Goal: Task Accomplishment & Management: Use online tool/utility

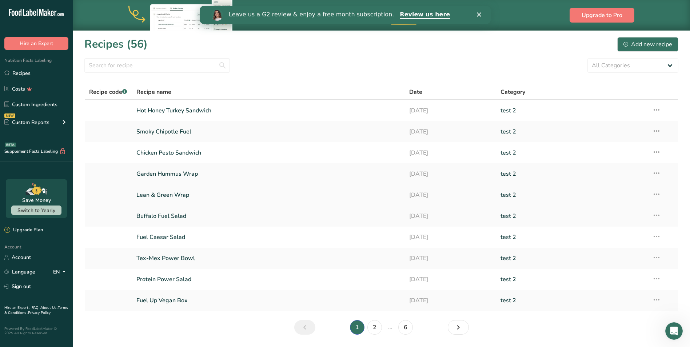
click at [173, 193] on link "Lean & Green Wrap" at bounding box center [268, 194] width 264 height 15
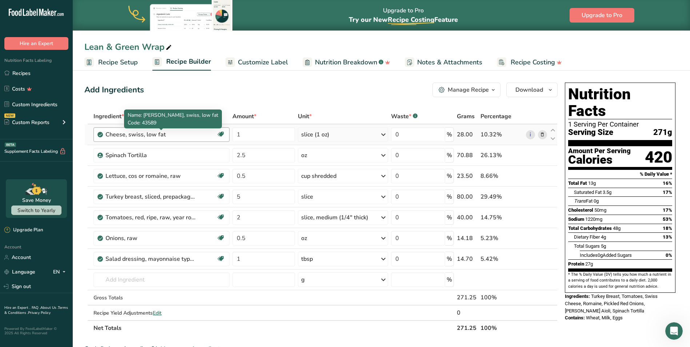
click at [117, 137] on div "Cheese, swiss, low fat" at bounding box center [150, 134] width 91 height 9
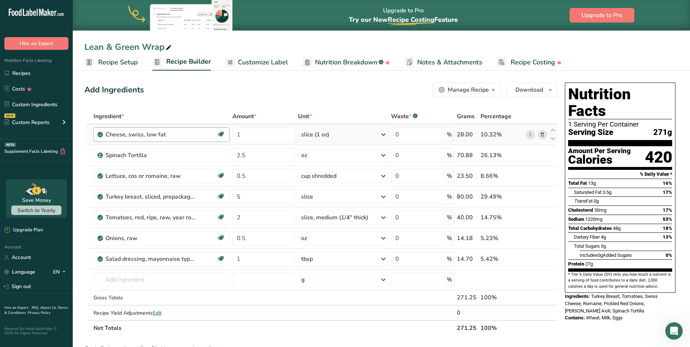
click at [167, 133] on div "Cheese, swiss, low fat" at bounding box center [150, 134] width 91 height 9
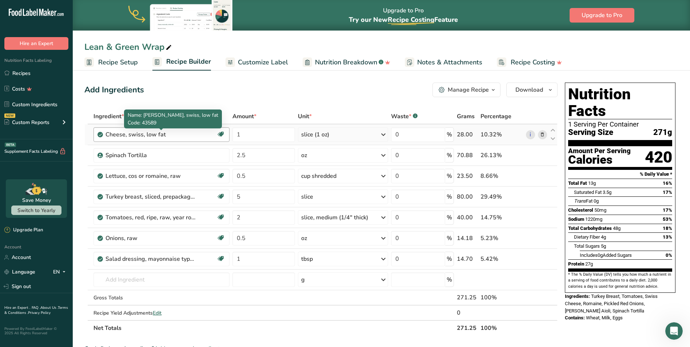
click at [167, 135] on div "Cheese, swiss, low fat" at bounding box center [150, 134] width 91 height 9
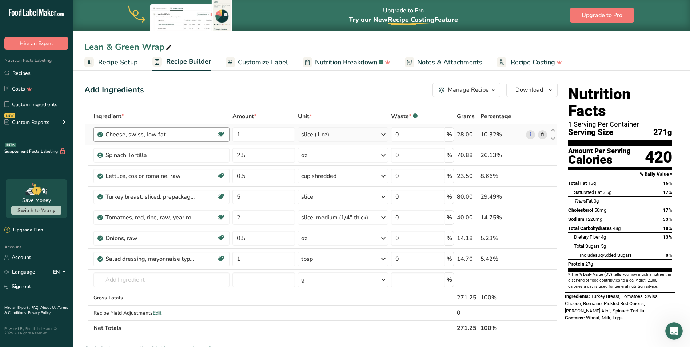
click at [167, 135] on div "Cheese, swiss, low fat" at bounding box center [150, 134] width 91 height 9
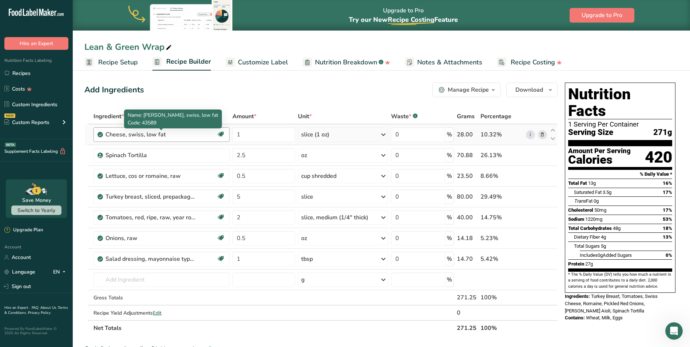
click at [112, 132] on div "Cheese, swiss, low fat" at bounding box center [150, 134] width 91 height 9
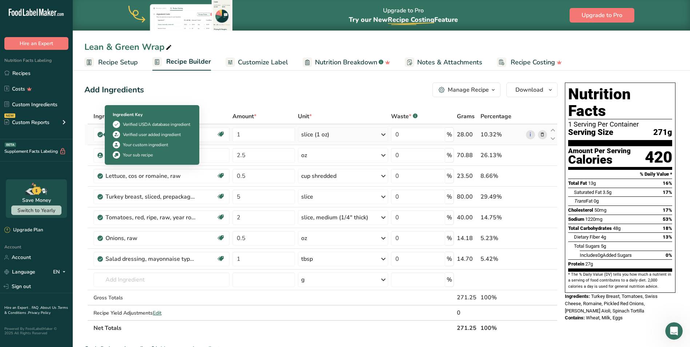
click at [100, 135] on icon at bounding box center [100, 134] width 4 height 7
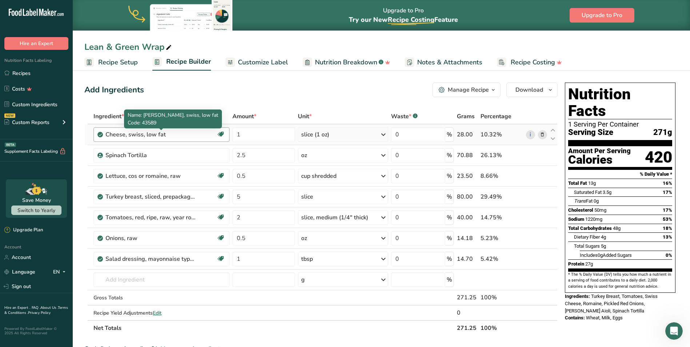
click at [114, 135] on div "Cheese, swiss, low fat" at bounding box center [150, 134] width 91 height 9
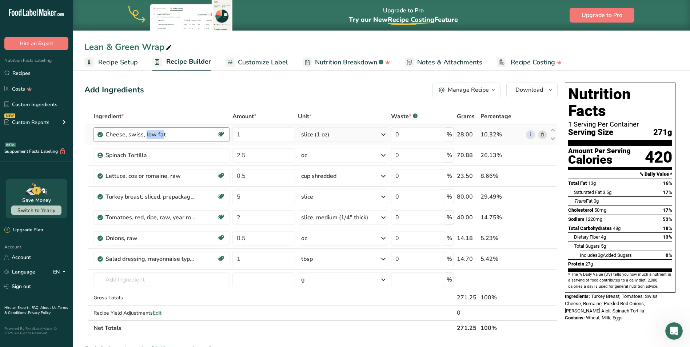
click at [114, 135] on div "Cheese, swiss, low fat" at bounding box center [150, 134] width 91 height 9
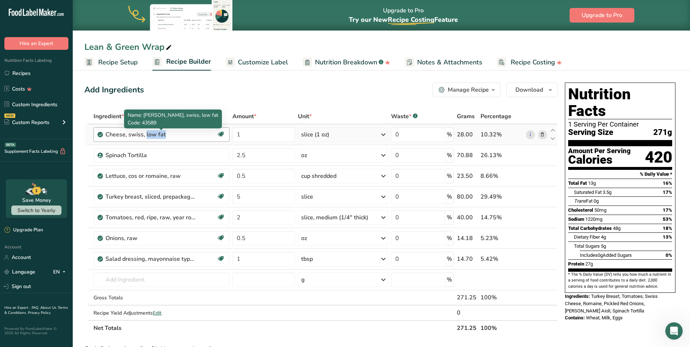
click at [114, 135] on div "Cheese, swiss, low fat" at bounding box center [150, 134] width 91 height 9
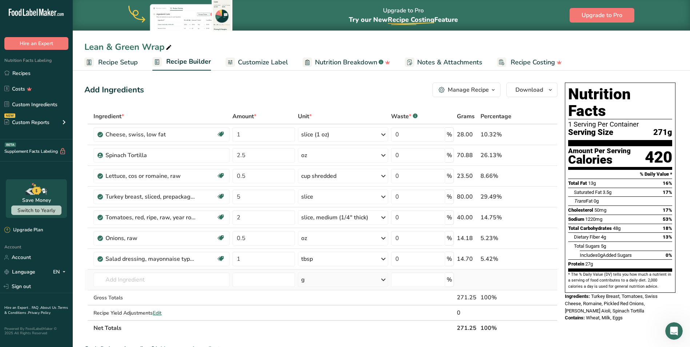
click at [149, 272] on td "Almond flour 1211 Milk, whole, 3.25% milkfat, without added vitamin A and [MEDI…" at bounding box center [161, 279] width 139 height 21
click at [147, 276] on input "text" at bounding box center [161, 279] width 136 height 15
type input "provolone cheese"
click at [139, 239] on p "1035 Cheese, provolone" at bounding box center [130, 243] width 62 height 8
type input "Cheese, provolone"
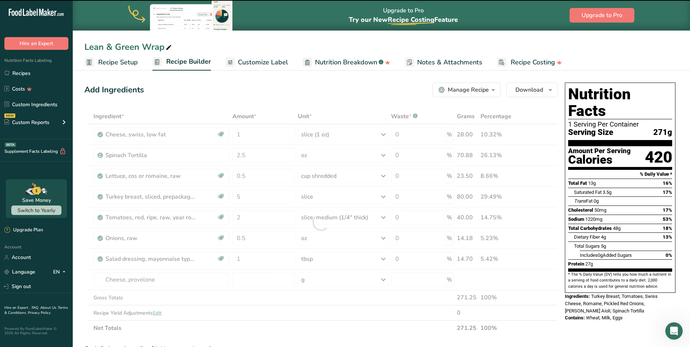
type input "0"
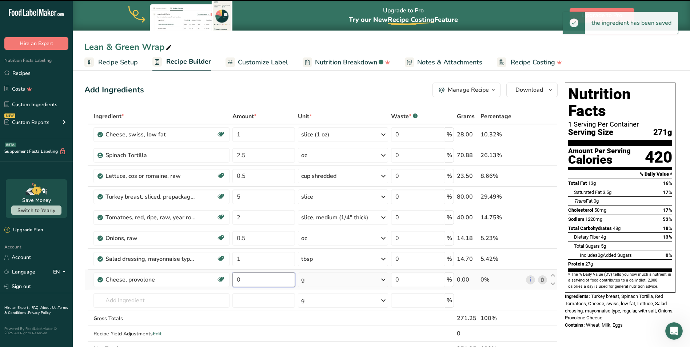
click at [245, 276] on input "0" at bounding box center [263, 279] width 63 height 15
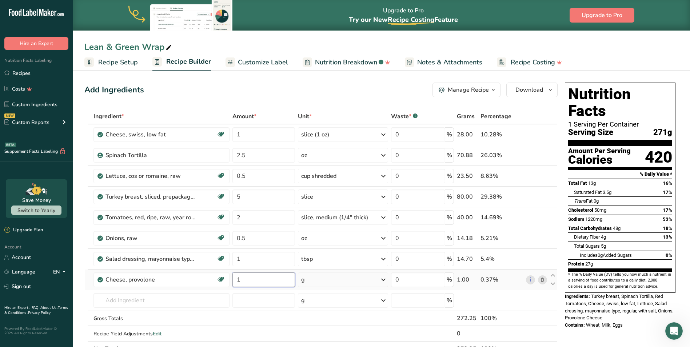
type input "1"
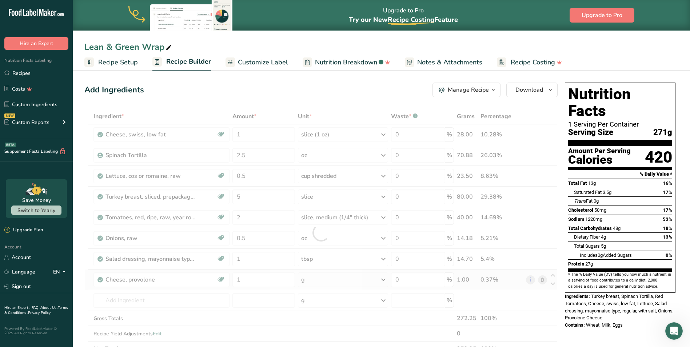
click at [320, 284] on div "Ingredient * Amount * Unit * Waste * .a-a{fill:#347362;}.b-a{fill:#fff;} Grams …" at bounding box center [320, 233] width 473 height 248
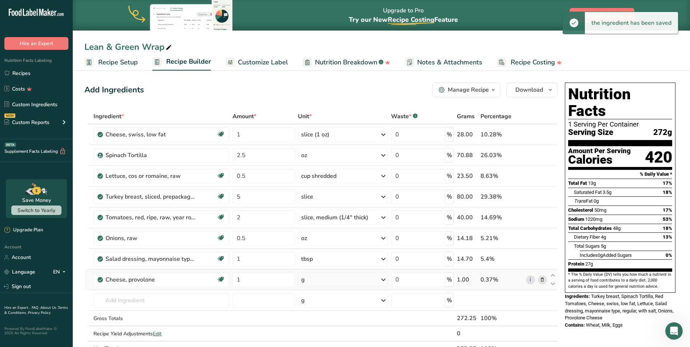
click at [322, 281] on div "g" at bounding box center [343, 279] width 90 height 15
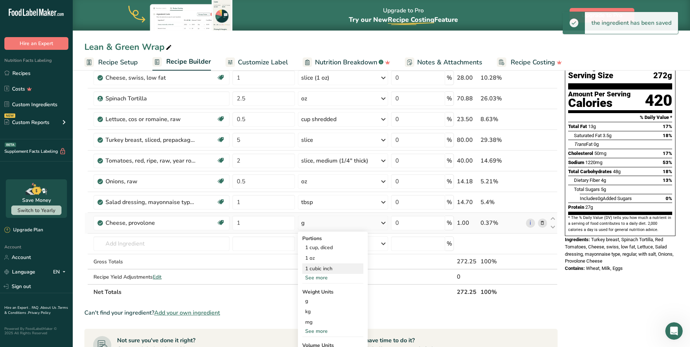
scroll to position [73, 0]
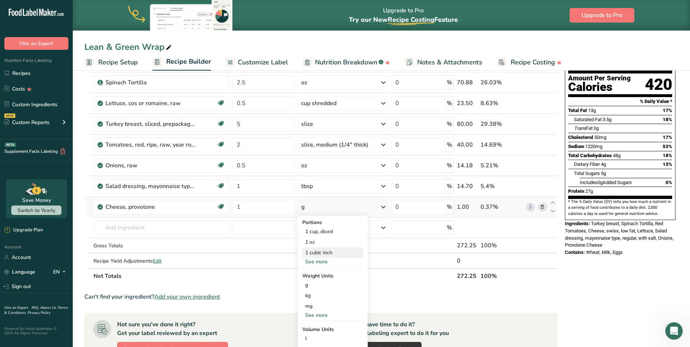
click at [327, 257] on div "1 cubic inch" at bounding box center [332, 252] width 61 height 11
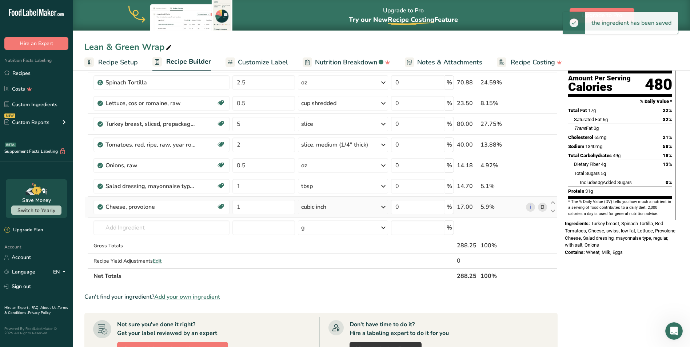
click at [318, 209] on div "cubic inch" at bounding box center [313, 207] width 25 height 9
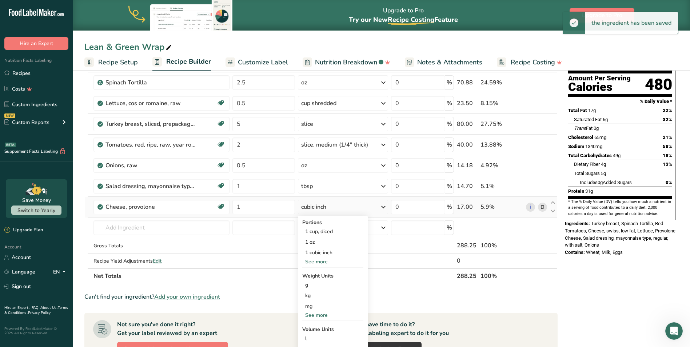
click at [322, 262] on div "See more" at bounding box center [332, 262] width 61 height 8
click at [321, 260] on div "1 slice (1 oz)" at bounding box center [332, 263] width 61 height 11
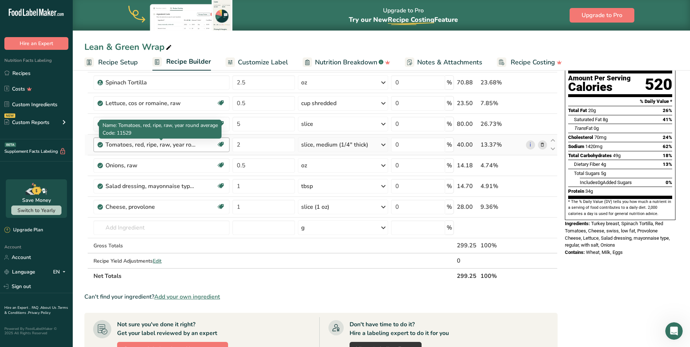
scroll to position [0, 0]
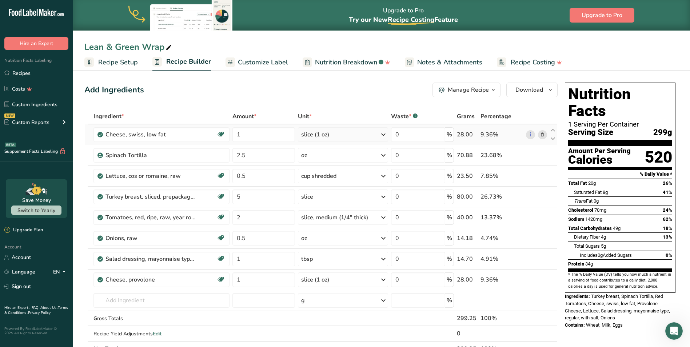
click at [543, 135] on icon at bounding box center [542, 135] width 5 height 8
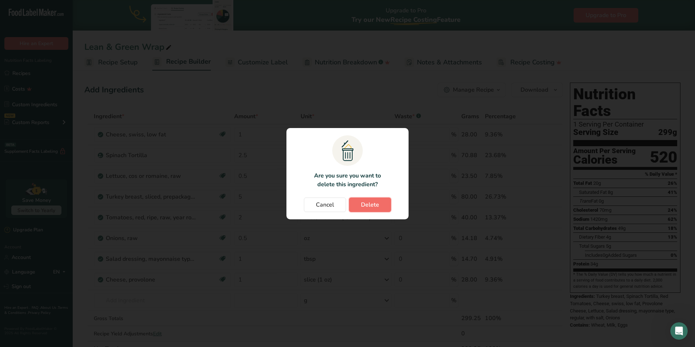
click at [381, 205] on button "Delete" at bounding box center [370, 204] width 42 height 15
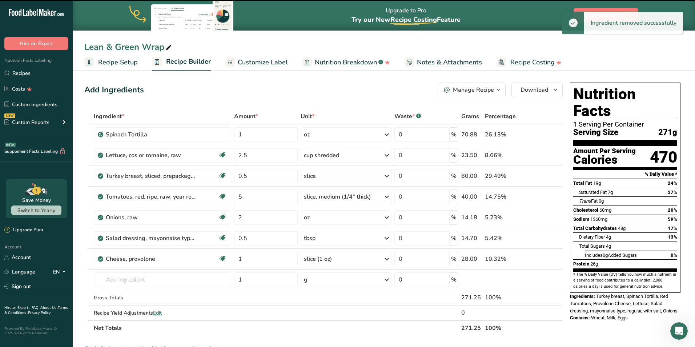
type input "2.5"
type input "0.5"
type input "5"
type input "2"
type input "0.5"
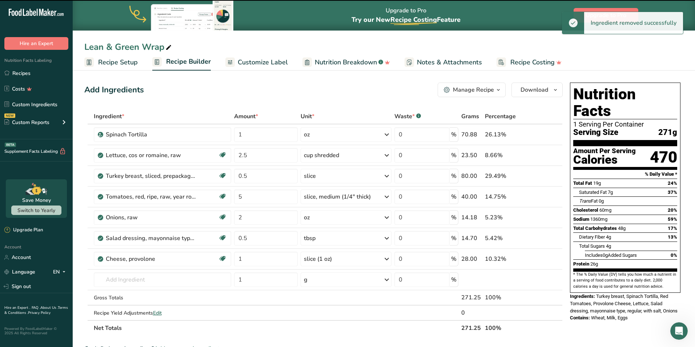
type input "1"
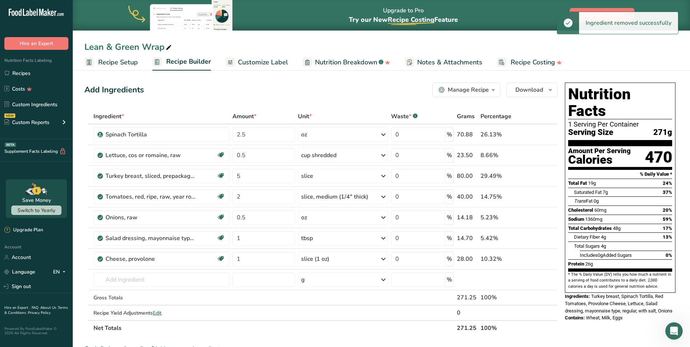
click at [277, 61] on span "Customize Label" at bounding box center [263, 62] width 50 height 10
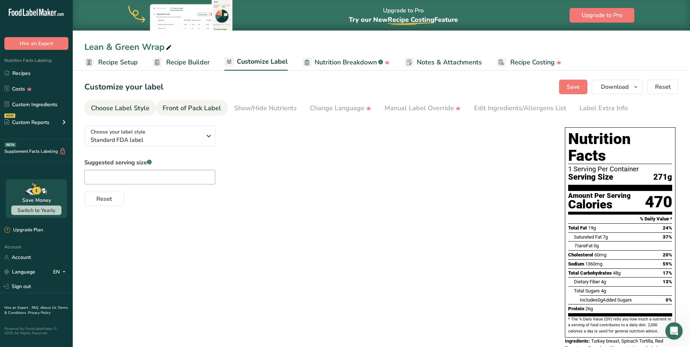
click at [188, 112] on div "Front of Pack Label" at bounding box center [192, 108] width 59 height 10
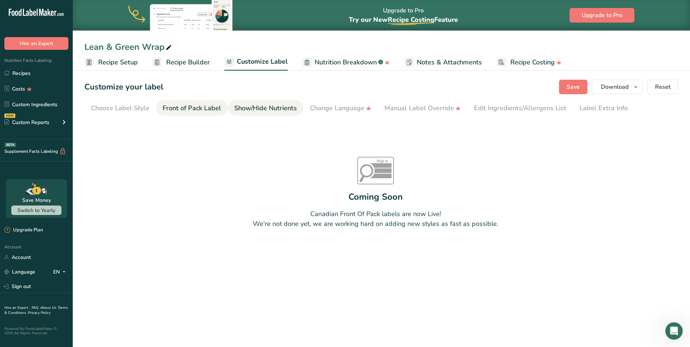
click at [268, 107] on div "Show/Hide Nutrients" at bounding box center [265, 108] width 63 height 10
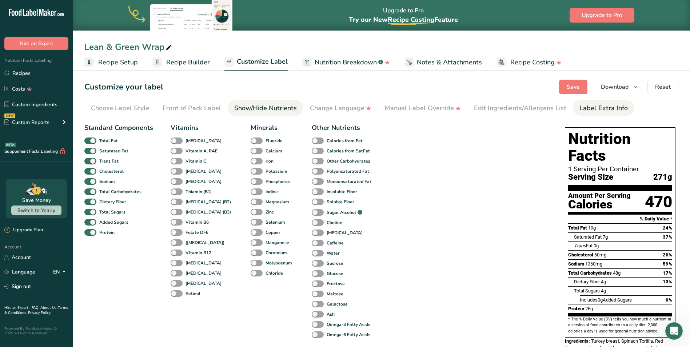
click at [599, 109] on div "Label Extra Info" at bounding box center [603, 108] width 48 height 10
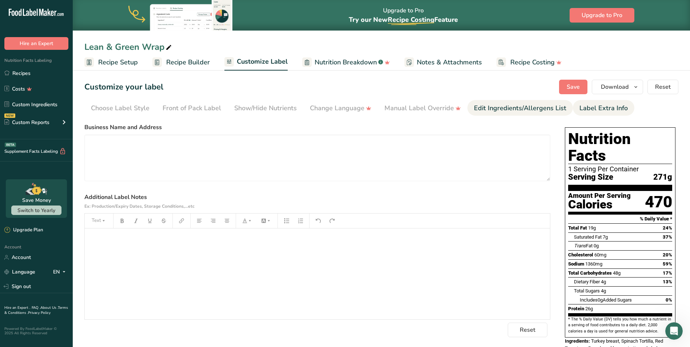
click at [523, 114] on link "Edit Ingredients/Allergens List" at bounding box center [520, 108] width 92 height 16
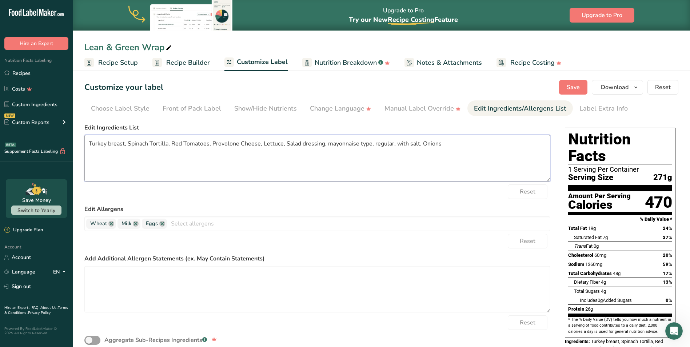
click at [128, 144] on textarea "Turkey breast, Spinach Tortilla, Red Tomatoes, Provolone Cheese, Lettuce, Salad…" at bounding box center [317, 158] width 466 height 47
click at [172, 145] on textarea "Turkey breast, Spinach Tortilla, Red Tomatoes, Provolone Cheese, Lettuce, Salad…" at bounding box center [317, 158] width 466 height 47
drag, startPoint x: 170, startPoint y: 143, endPoint x: 197, endPoint y: 142, distance: 26.9
click at [197, 142] on textarea "Turkey breast, Spinach Tortilla, Tomatoes, Provolone Cheese, Lettuce, Salad dre…" at bounding box center [317, 158] width 466 height 47
click at [125, 144] on textarea "Turkey breast, Spinach Tortilla, Provolone Cheese, Lettuce, Salad dressing, may…" at bounding box center [317, 158] width 466 height 47
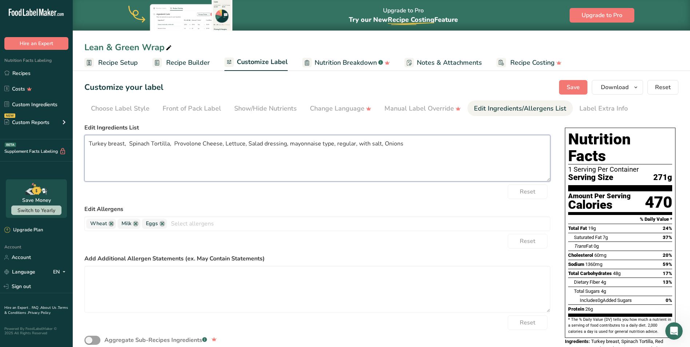
paste textarea "Tomatoes,"
click at [110, 144] on textarea "Turkey breast, Tomatoes, Spinach Tortilla, Provolone Cheese, Lettuce, Salad dre…" at bounding box center [317, 158] width 466 height 47
drag, startPoint x: 201, startPoint y: 143, endPoint x: 249, endPoint y: 141, distance: 48.7
click at [249, 141] on textarea "Turkey Breast, Tomatoes, Spinach Tortilla, Provolone Cheese, Lettuce, Salad dre…" at bounding box center [317, 158] width 466 height 47
click at [156, 144] on textarea "Turkey Breast, Tomatoes, Spinach Tortilla, Lettuce, Salad dressing, mayonnaise …" at bounding box center [317, 158] width 466 height 47
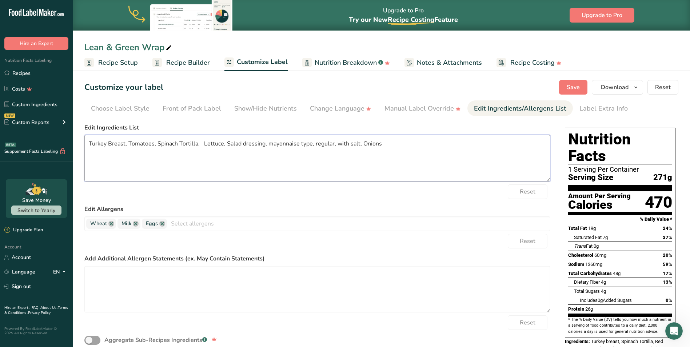
paste textarea "Provolone Cheese,"
drag, startPoint x: 373, startPoint y: 144, endPoint x: 541, endPoint y: 143, distance: 168.7
click at [541, 143] on textarea "Turkey Breast, Tomatoes, Provolone Cheese, Romaine, Pickled Red Onions, [PERSON…" at bounding box center [317, 158] width 466 height 47
type textarea "Turkey Breast, Tomatoes, Provolone Cheese, Romaine, Pickled Red Onions, [PERSON…"
click at [326, 168] on textarea "Turkey Breast, Tomatoes, Provolone Cheese, Romaine, Pickled Red Onions, [PERSON…" at bounding box center [317, 158] width 466 height 47
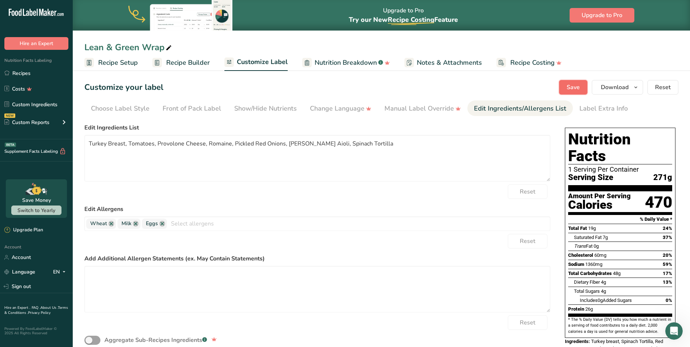
click at [569, 90] on span "Save" at bounding box center [573, 87] width 13 height 9
click at [617, 88] on span "Download" at bounding box center [615, 87] width 28 height 9
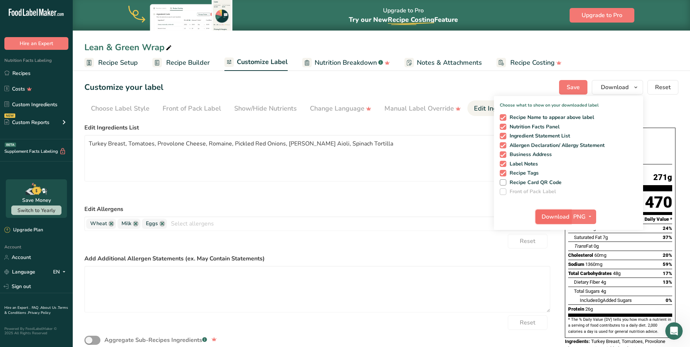
click at [545, 215] on span "Download" at bounding box center [555, 216] width 28 height 9
click at [573, 83] on span "Save" at bounding box center [573, 87] width 13 height 9
